Goal: Complete application form

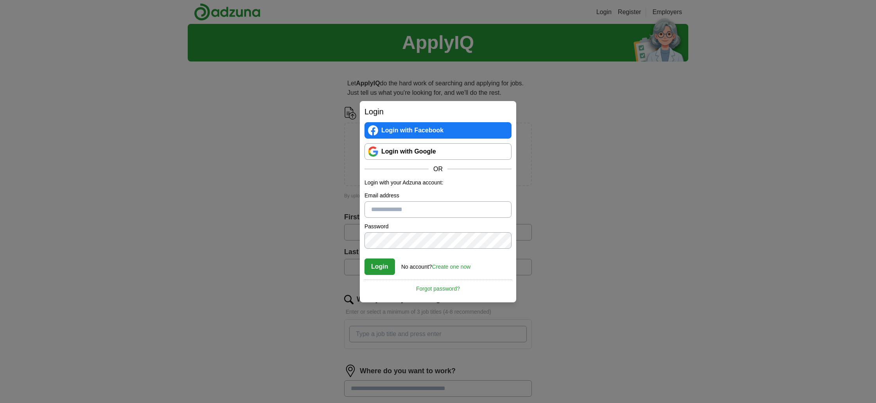
type input "**********"
click at [378, 265] on button "Login" at bounding box center [380, 266] width 31 height 16
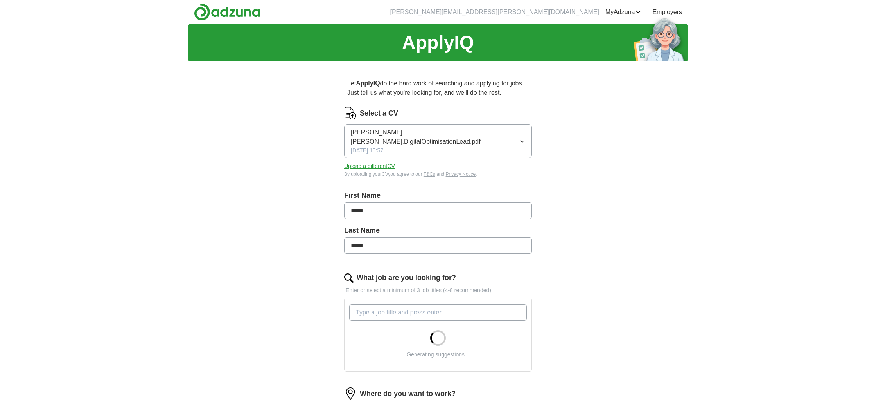
click at [455, 134] on span "[PERSON_NAME].[PERSON_NAME].DigitalOptimisationLead.pdf" at bounding box center [435, 137] width 169 height 19
click at [287, 155] on div "ApplyIQ Let ApplyIQ do the hard work of searching and applying for jobs. Just t…" at bounding box center [438, 302] width 501 height 556
click at [374, 162] on button "Upload a different CV" at bounding box center [369, 166] width 51 height 8
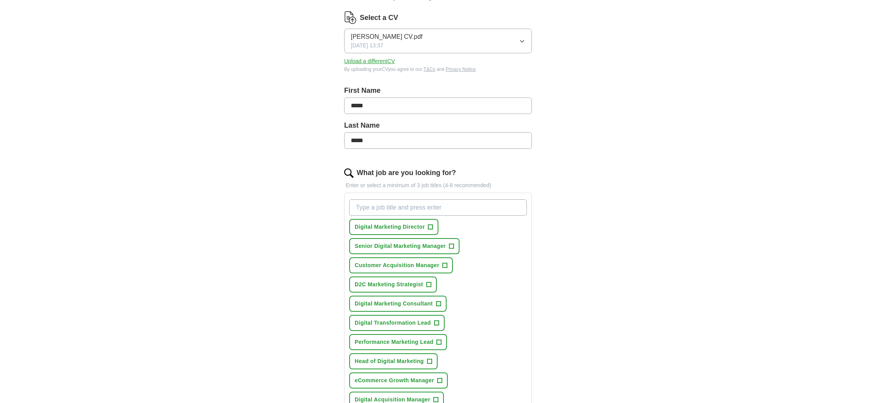
scroll to position [155, 0]
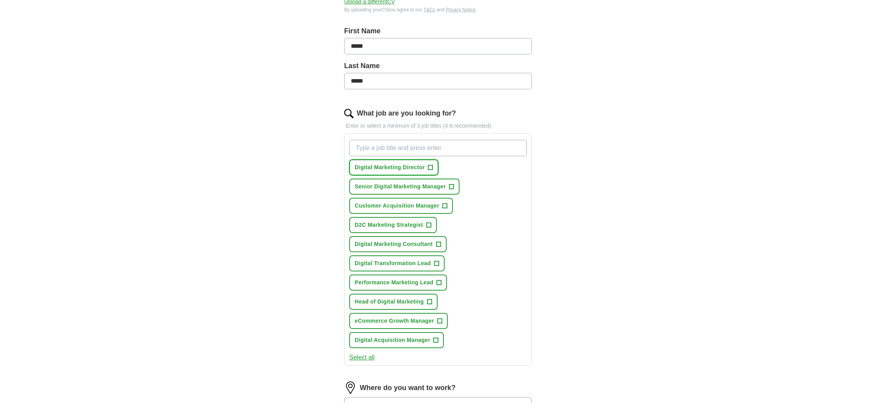
click at [410, 171] on span "Digital Marketing Director" at bounding box center [390, 167] width 70 height 8
click at [403, 190] on span "Senior Digital Marketing Manager" at bounding box center [400, 186] width 91 height 8
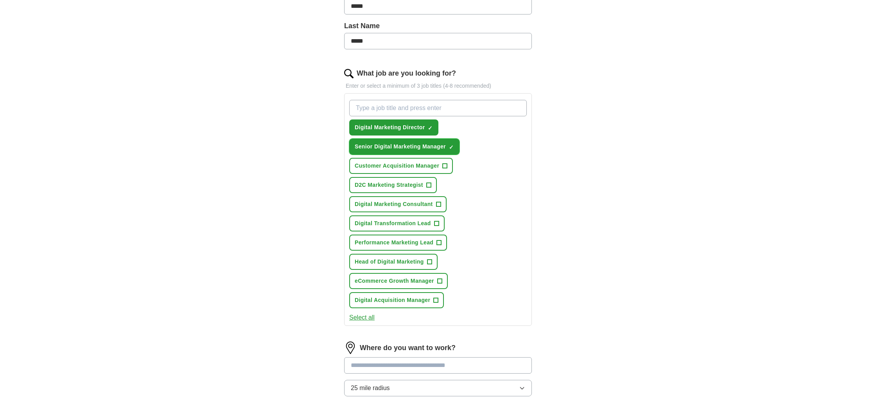
scroll to position [212, 0]
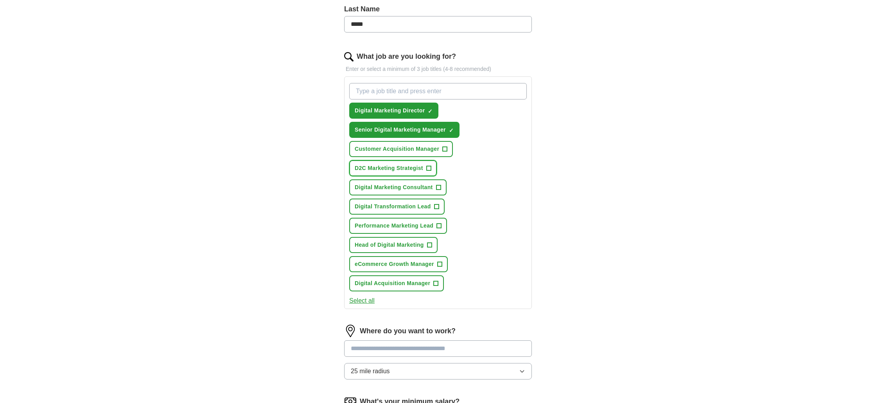
click at [399, 170] on span "D2C Marketing Strategist" at bounding box center [389, 168] width 68 height 8
drag, startPoint x: 400, startPoint y: 149, endPoint x: 392, endPoint y: 168, distance: 20.2
click at [400, 150] on span "Customer Acquisition Manager" at bounding box center [397, 149] width 84 height 8
click at [383, 188] on span "Digital Marketing Consultant" at bounding box center [394, 187] width 78 height 8
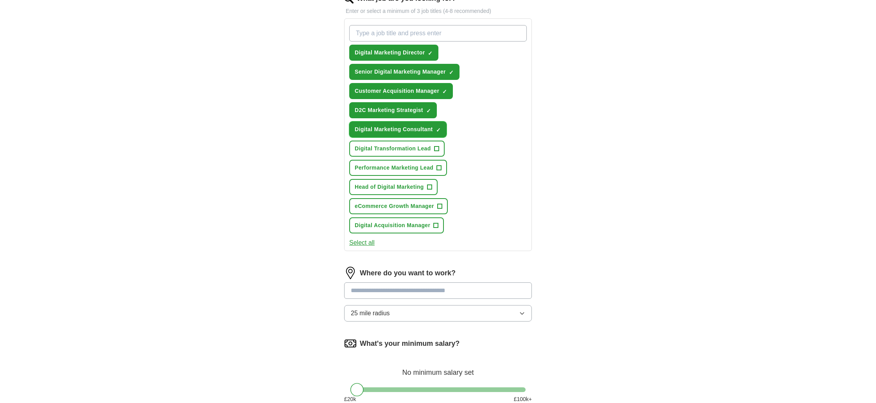
scroll to position [271, 0]
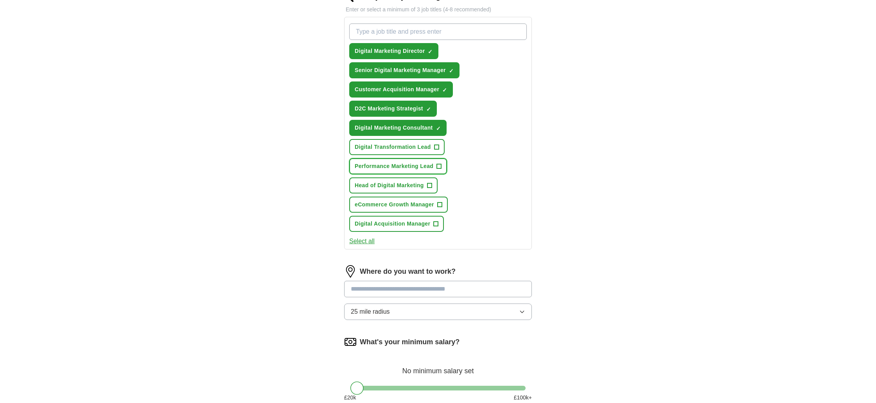
click at [390, 168] on span "Performance Marketing Lead" at bounding box center [394, 166] width 79 height 8
click at [385, 182] on span "Head of Digital Marketing" at bounding box center [389, 185] width 69 height 8
click at [384, 205] on span "eCommerce Growth Manager" at bounding box center [394, 204] width 79 height 8
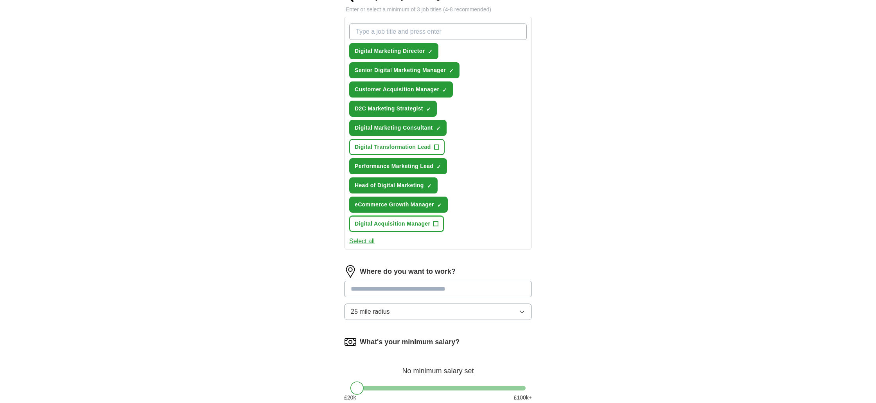
click at [386, 225] on span "Digital Acquisition Manager" at bounding box center [393, 223] width 76 height 8
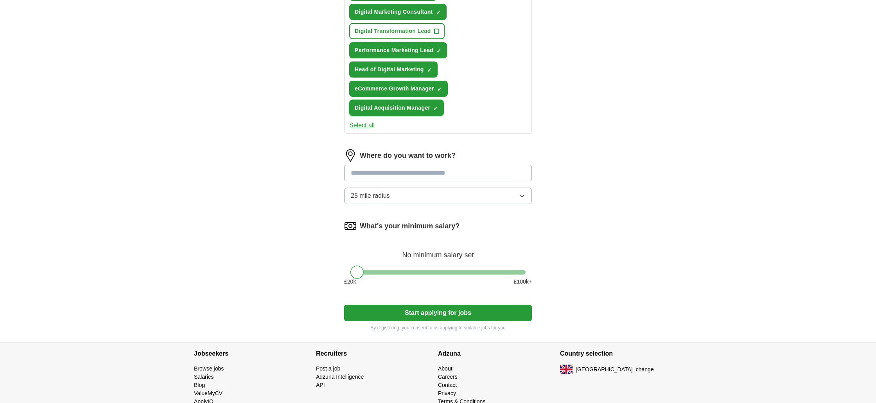
scroll to position [390, 0]
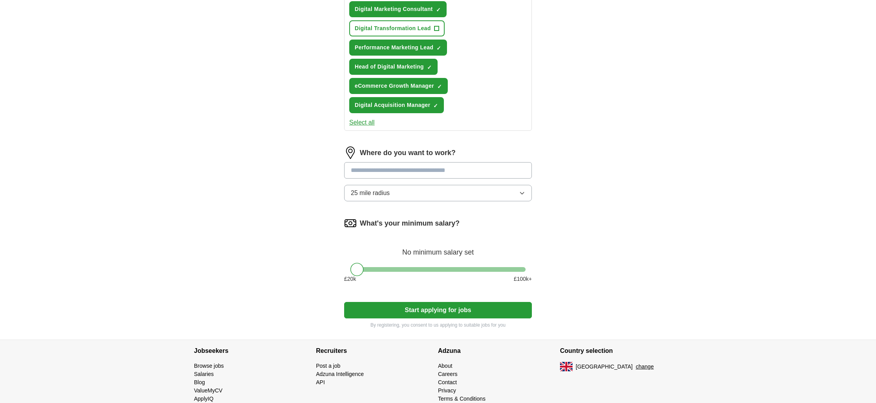
click at [393, 169] on input at bounding box center [438, 170] width 188 height 16
type input "******"
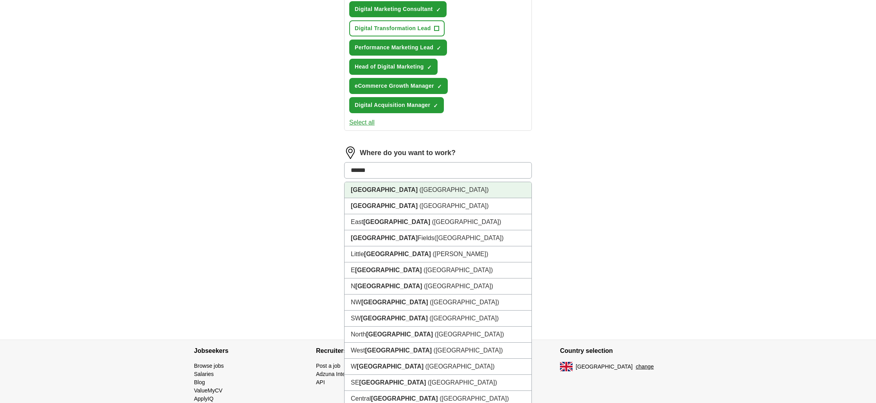
click at [388, 190] on li "[GEOGRAPHIC_DATA] ([GEOGRAPHIC_DATA])" at bounding box center [438, 190] width 187 height 16
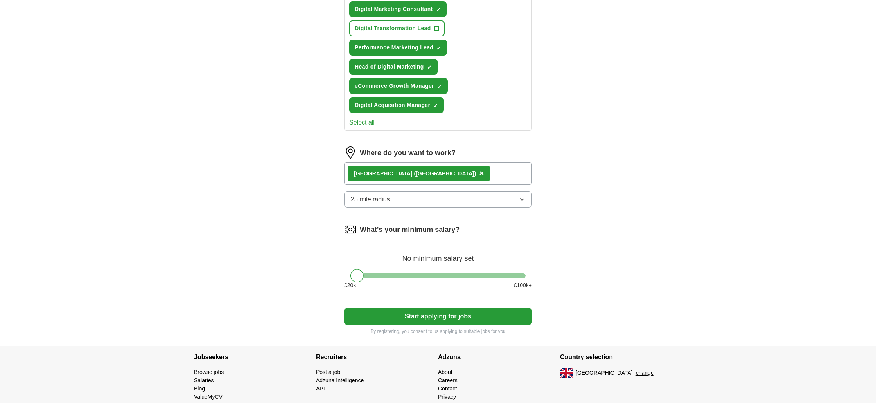
click at [383, 197] on span "25 mile radius" at bounding box center [370, 198] width 39 height 9
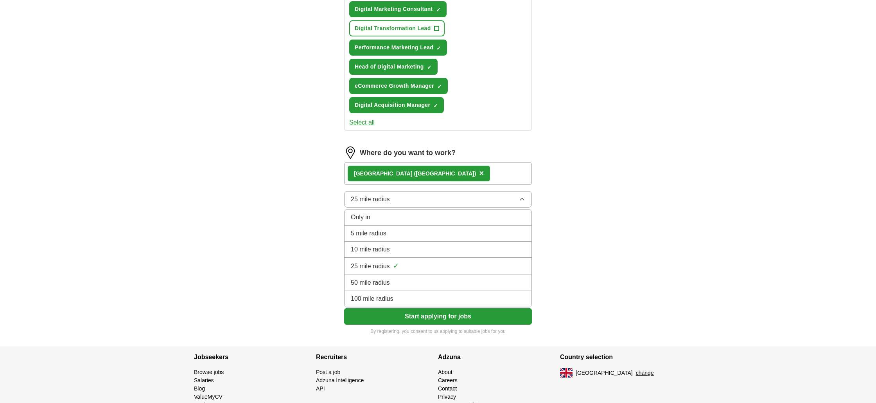
click at [366, 280] on span "50 mile radius" at bounding box center [370, 282] width 39 height 9
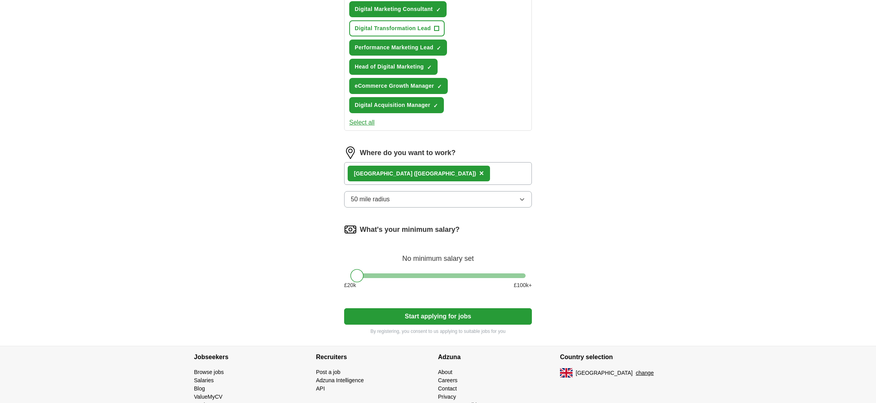
scroll to position [420, 0]
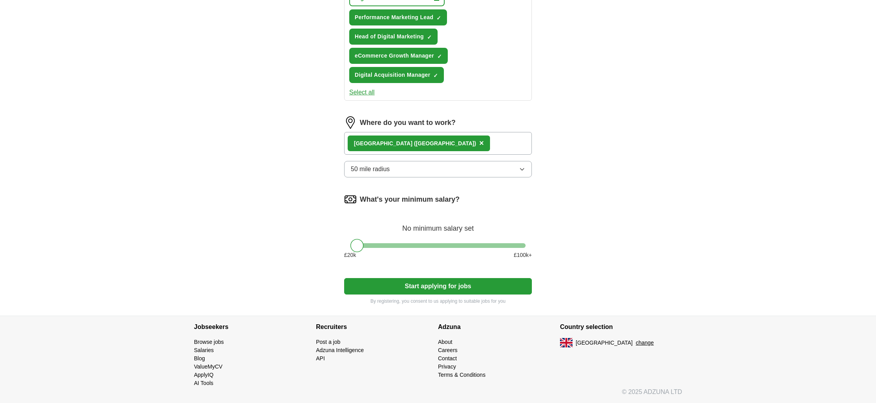
click at [383, 248] on div "What's your minimum salary? No minimum salary set £ 20 k £ 100 k+" at bounding box center [438, 229] width 188 height 72
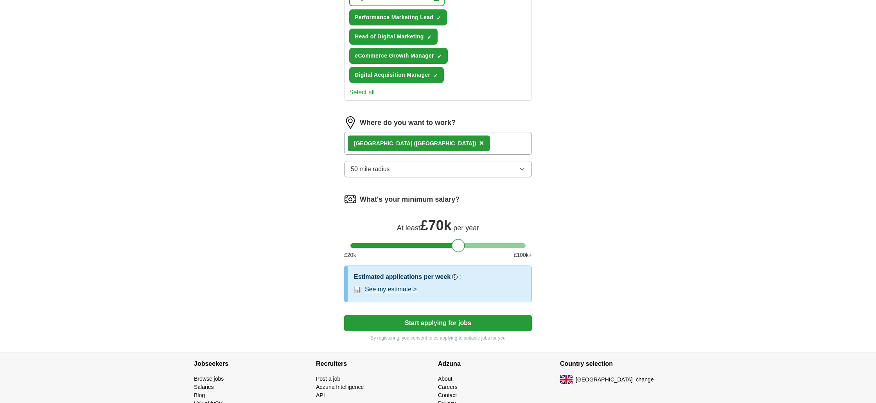
drag, startPoint x: 363, startPoint y: 245, endPoint x: 465, endPoint y: 248, distance: 102.2
click at [465, 248] on div "What's your minimum salary? At least £ 70k per year £ 20 k £ 100 k+" at bounding box center [438, 229] width 188 height 72
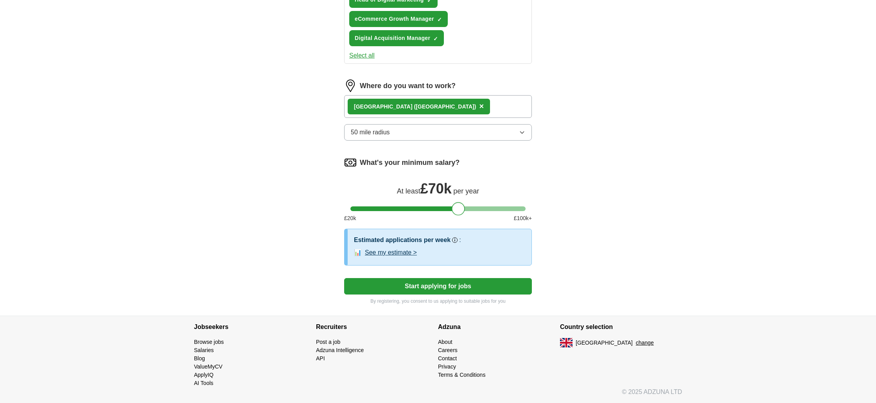
click at [399, 251] on button "See my estimate >" at bounding box center [391, 252] width 52 height 9
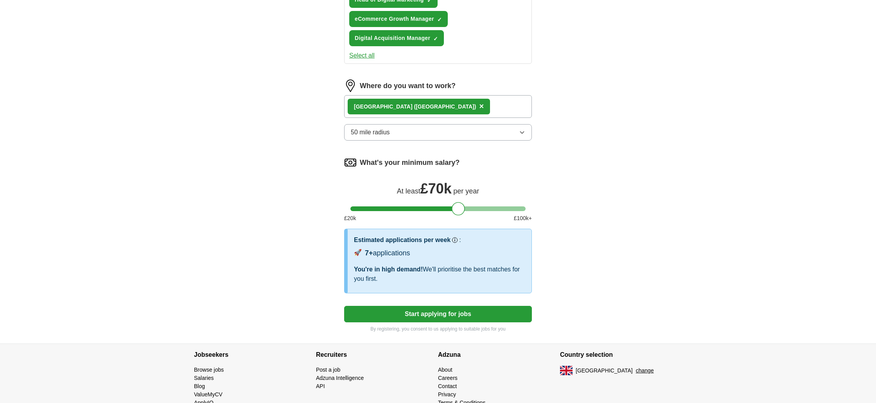
click at [425, 317] on button "Start applying for jobs" at bounding box center [438, 314] width 188 height 16
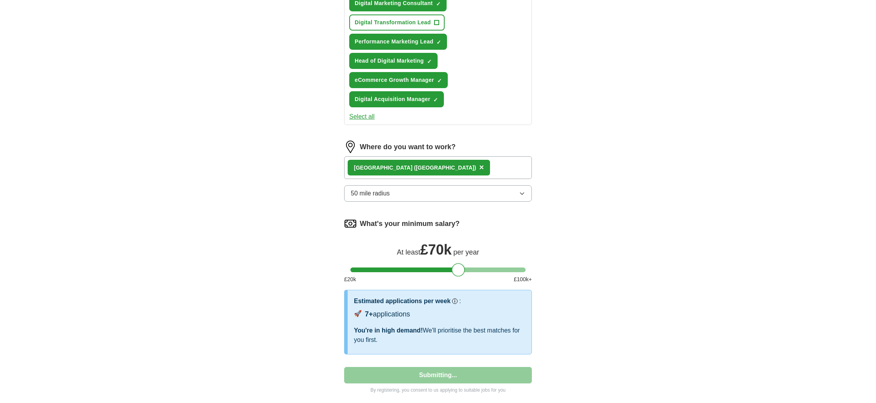
select select "**"
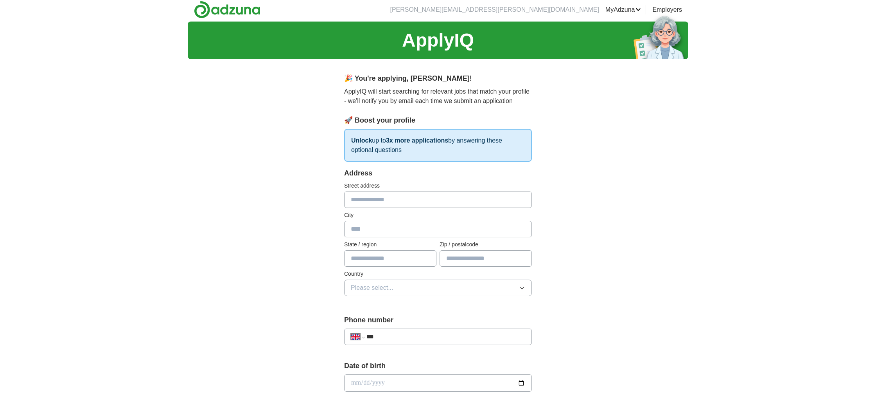
scroll to position [0, 0]
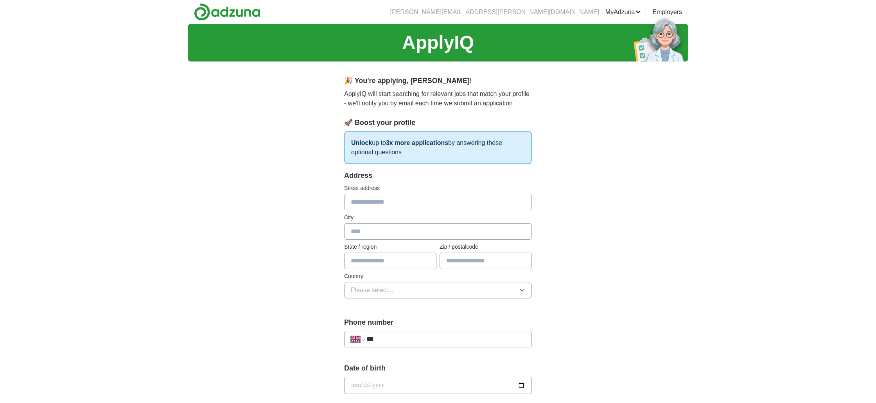
click at [379, 199] on input "text" at bounding box center [438, 202] width 188 height 16
type input "**********"
type input "****"
type input "*******"
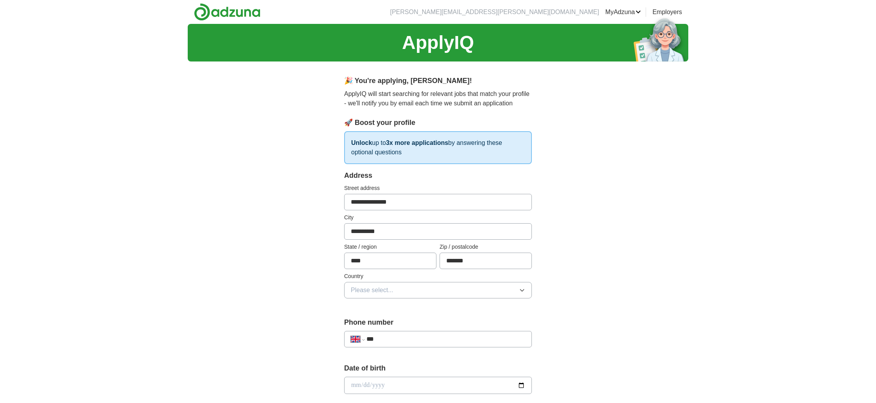
scroll to position [156, 0]
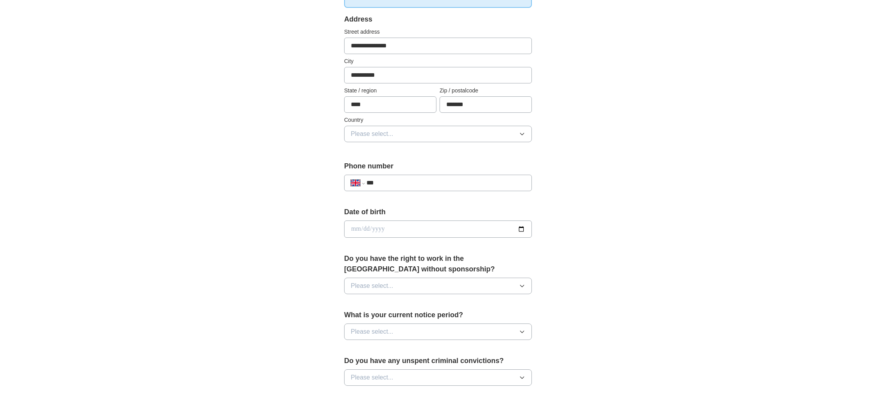
click at [634, 240] on div "**********" at bounding box center [438, 219] width 501 height 702
click at [443, 223] on input "date" at bounding box center [438, 228] width 188 height 17
type input "**********"
click at [718, 300] on div "**********" at bounding box center [438, 219] width 876 height 702
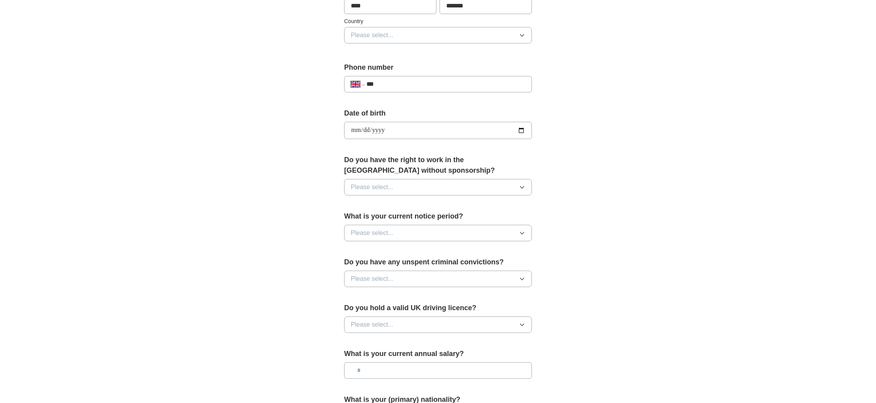
scroll to position [304, 0]
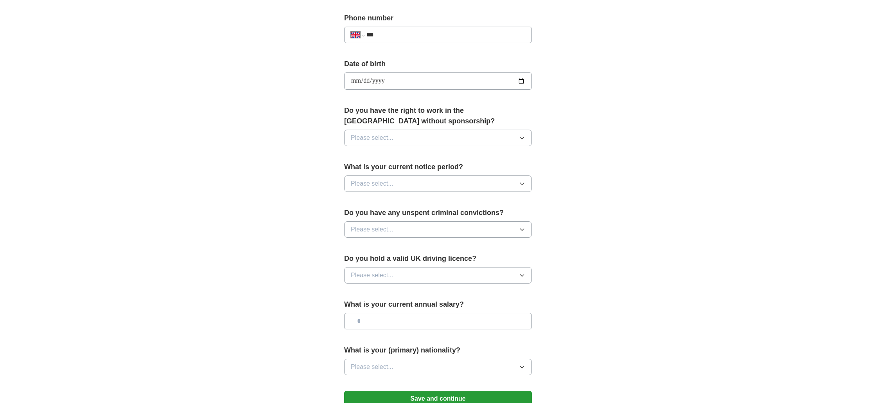
click at [367, 122] on label "Do you have the right to work in the [GEOGRAPHIC_DATA] without sponsorship?" at bounding box center [438, 115] width 188 height 21
click at [364, 131] on button "Please select..." at bounding box center [438, 137] width 188 height 16
click at [361, 152] on div "Yes" at bounding box center [438, 155] width 174 height 9
click at [365, 188] on span "Please select..." at bounding box center [372, 183] width 43 height 9
click at [371, 248] on span "1 month" at bounding box center [362, 249] width 23 height 9
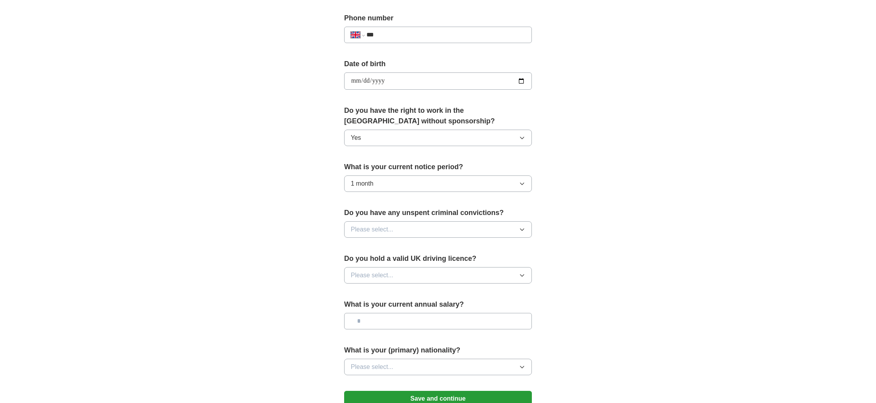
click at [383, 229] on span "Please select..." at bounding box center [372, 229] width 43 height 9
click at [367, 260] on div "No" at bounding box center [438, 263] width 174 height 9
click at [383, 277] on span "Please select..." at bounding box center [372, 274] width 43 height 9
click at [378, 293] on div "Yes" at bounding box center [438, 292] width 174 height 9
click at [400, 321] on input "text" at bounding box center [438, 321] width 188 height 16
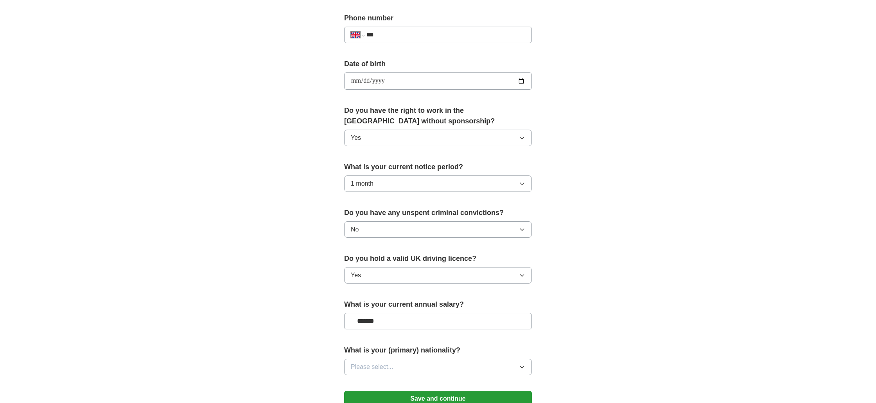
type input "*******"
click at [426, 369] on button "Please select..." at bounding box center [438, 366] width 188 height 16
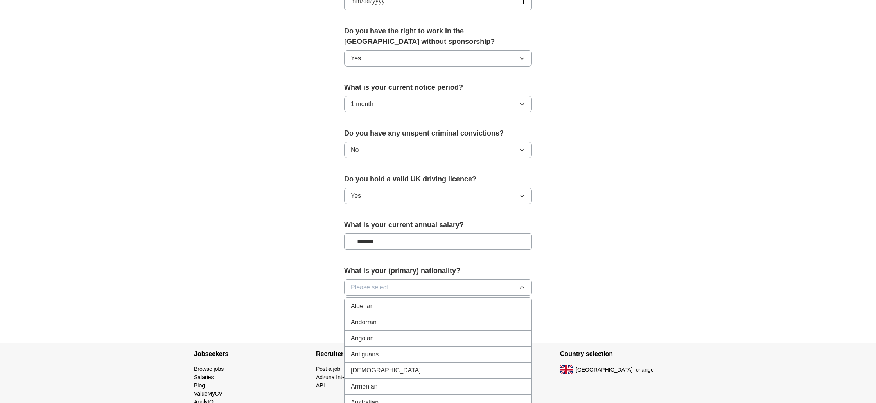
scroll to position [0, 0]
click at [389, 317] on li "British" at bounding box center [438, 321] width 187 height 16
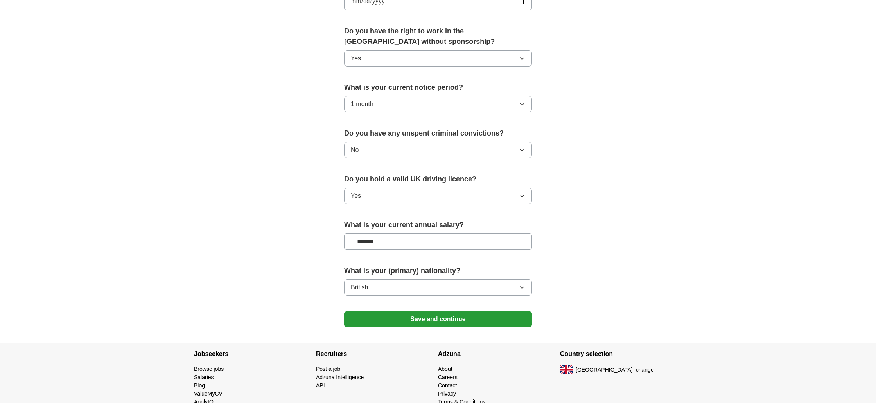
drag, startPoint x: 286, startPoint y: 275, endPoint x: 386, endPoint y: 309, distance: 105.8
click at [406, 319] on button "Save and continue" at bounding box center [438, 320] width 188 height 16
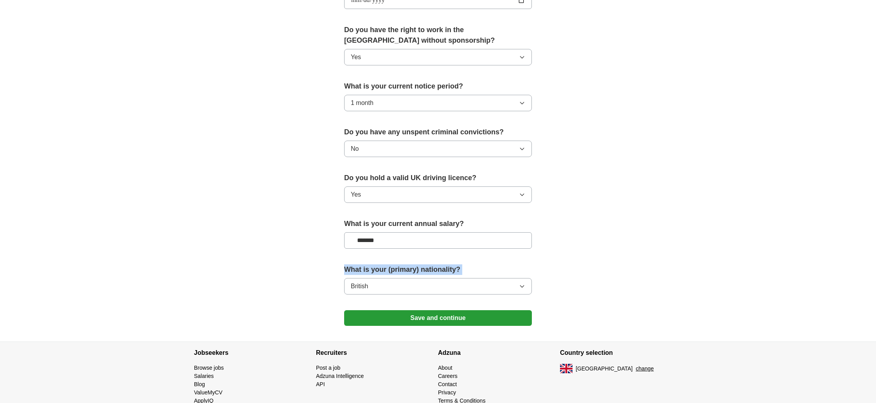
scroll to position [385, 0]
